Goal: Check status

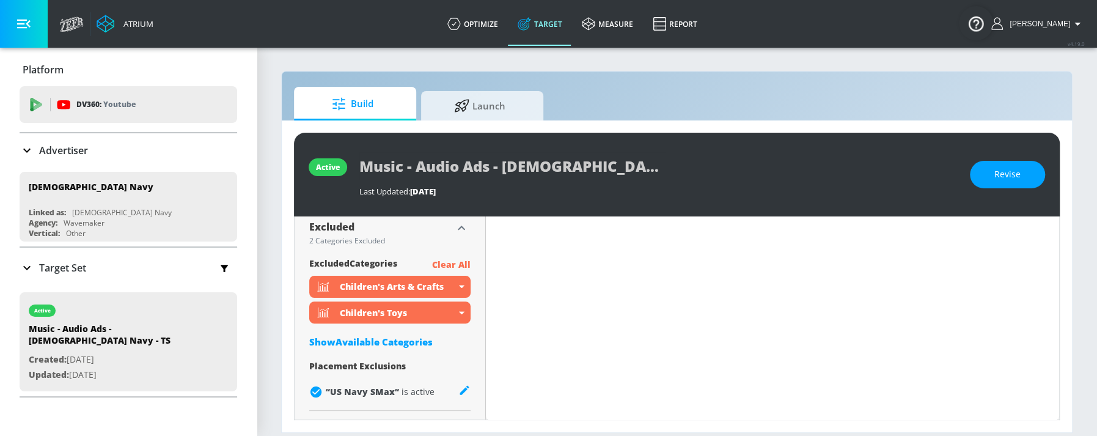
scroll to position [610, 0]
